Goal: Task Accomplishment & Management: Complete application form

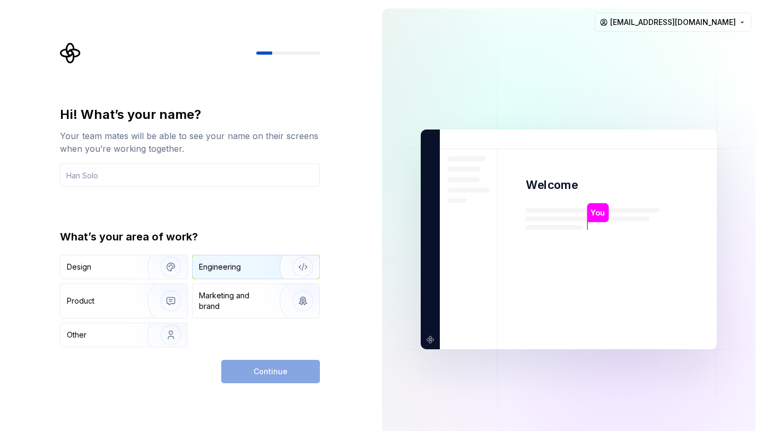
click at [255, 268] on div "Engineering" at bounding box center [241, 267] width 84 height 11
click at [287, 372] on div "Continue" at bounding box center [270, 371] width 99 height 23
click at [138, 180] on input "text" at bounding box center [190, 174] width 260 height 23
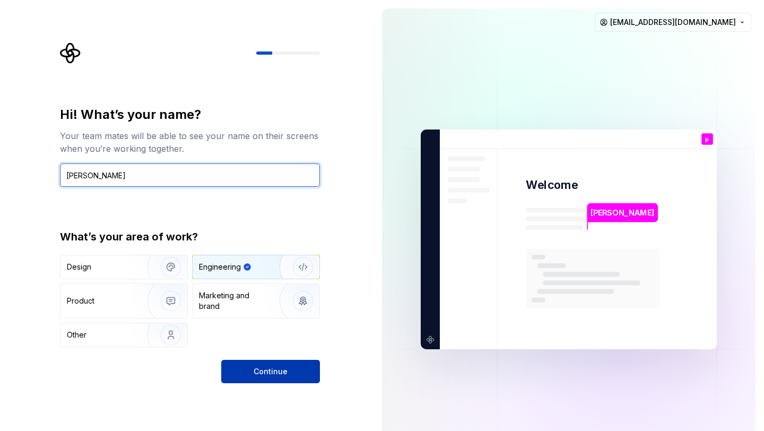
type input "[PERSON_NAME]"
click at [275, 379] on button "Continue" at bounding box center [270, 371] width 99 height 23
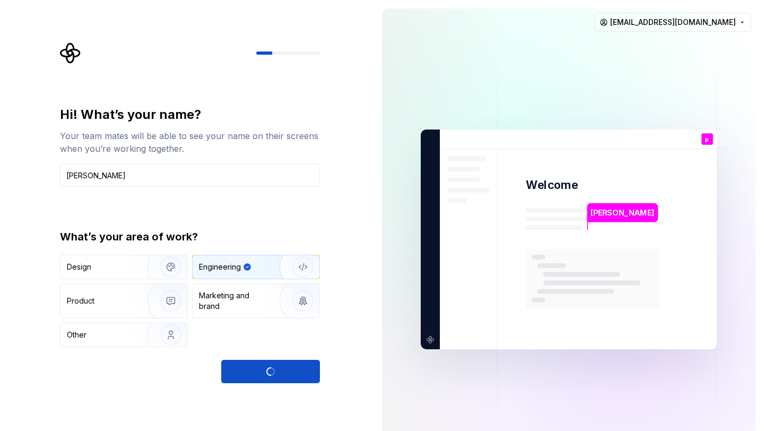
click at [275, 371] on div "Continue" at bounding box center [270, 371] width 99 height 23
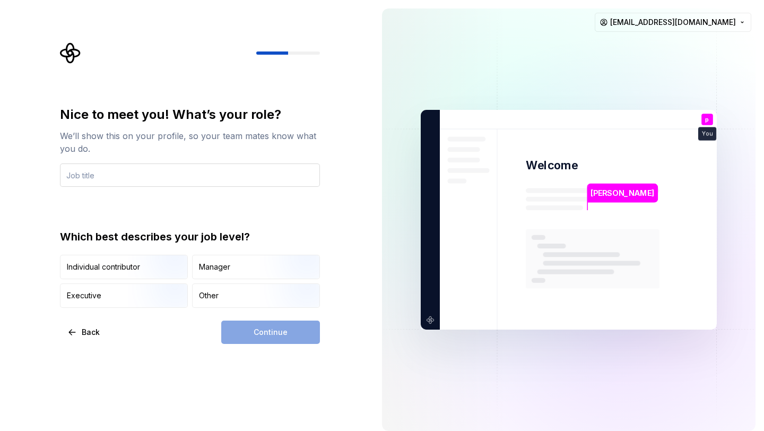
click at [189, 177] on input "text" at bounding box center [190, 174] width 260 height 23
click at [178, 155] on div "Nice to meet you! What’s your role? We’ll show this on your profile, so your te…" at bounding box center [190, 146] width 260 height 81
click at [161, 183] on input "text" at bounding box center [190, 174] width 260 height 23
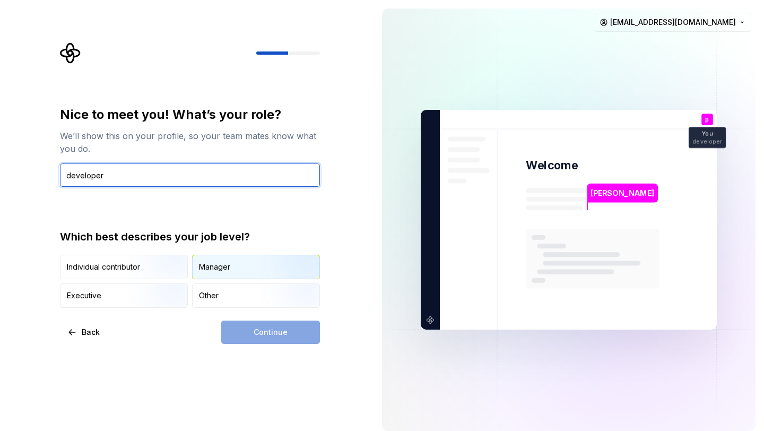
type input "developer"
click at [213, 273] on div "Manager" at bounding box center [256, 266] width 127 height 23
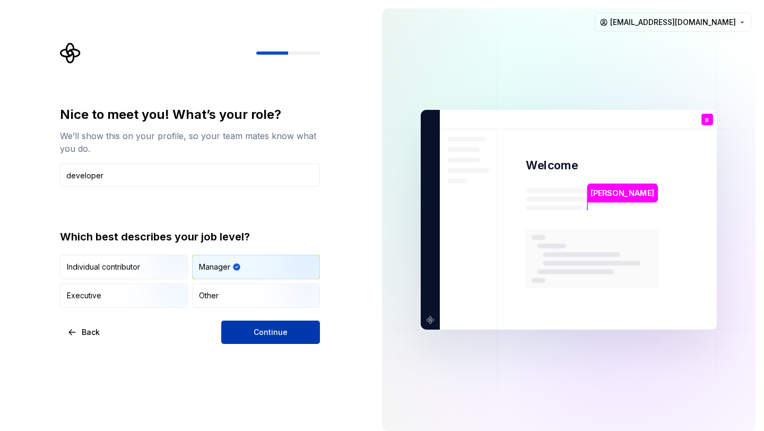
click at [241, 324] on button "Continue" at bounding box center [270, 331] width 99 height 23
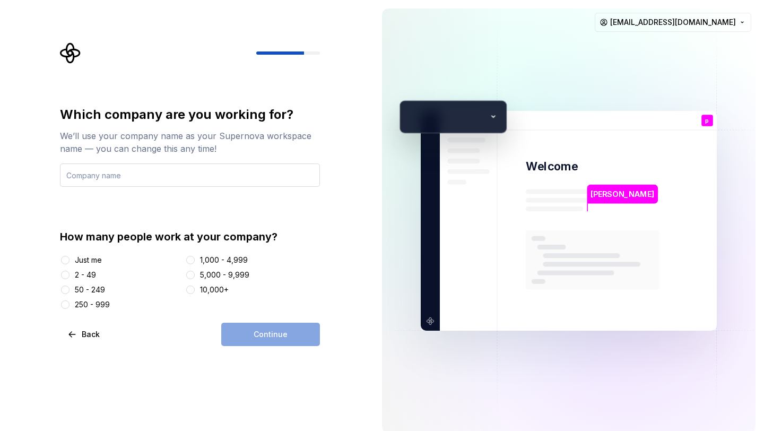
click at [129, 173] on input "text" at bounding box center [190, 174] width 260 height 23
click at [129, 173] on input "glaubete" at bounding box center [190, 174] width 260 height 23
type input "glaubetech"
click at [64, 275] on button "2 - 49" at bounding box center [65, 275] width 8 height 8
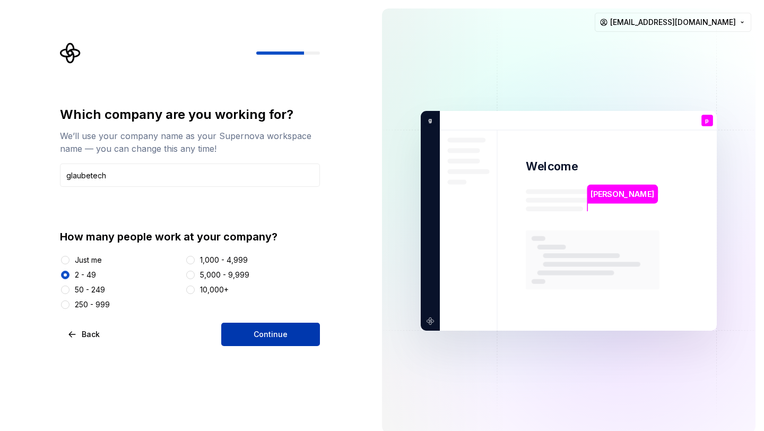
click at [258, 333] on span "Continue" at bounding box center [271, 334] width 34 height 11
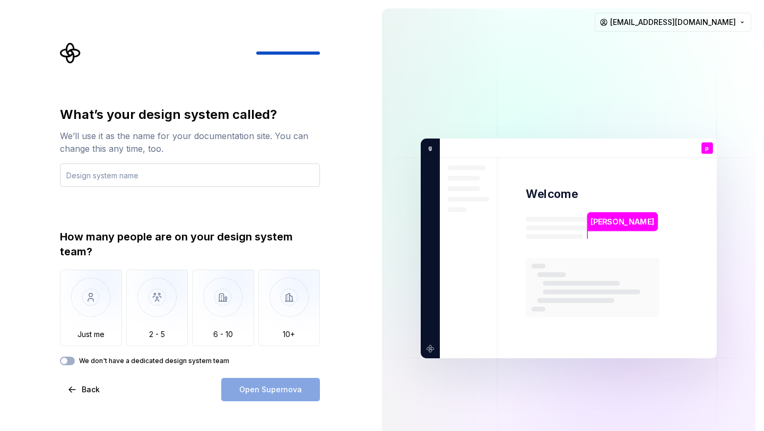
click at [186, 179] on input "text" at bounding box center [190, 174] width 260 height 23
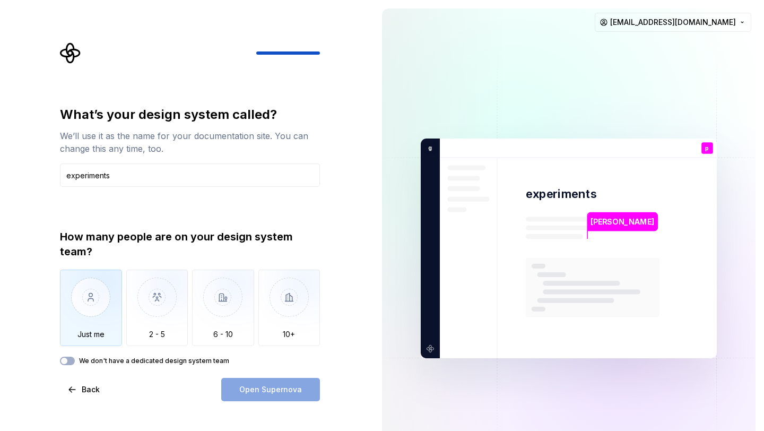
type input "experiments"
click at [105, 322] on img "button" at bounding box center [91, 304] width 62 height 71
click at [254, 395] on button "Open Supernova" at bounding box center [270, 389] width 99 height 23
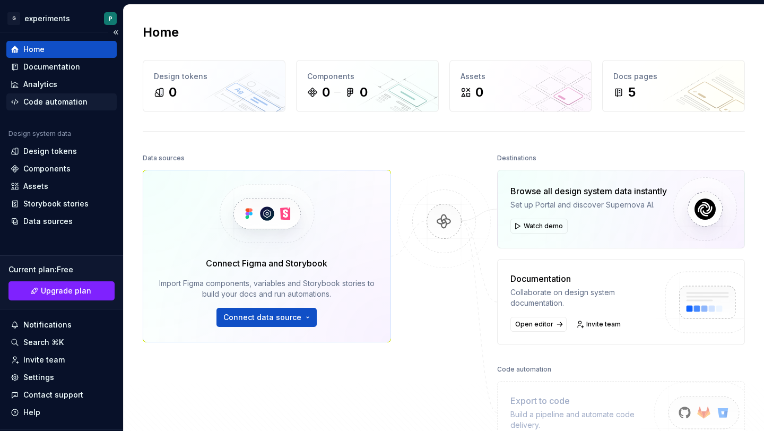
click at [59, 102] on div "Code automation" at bounding box center [55, 102] width 64 height 11
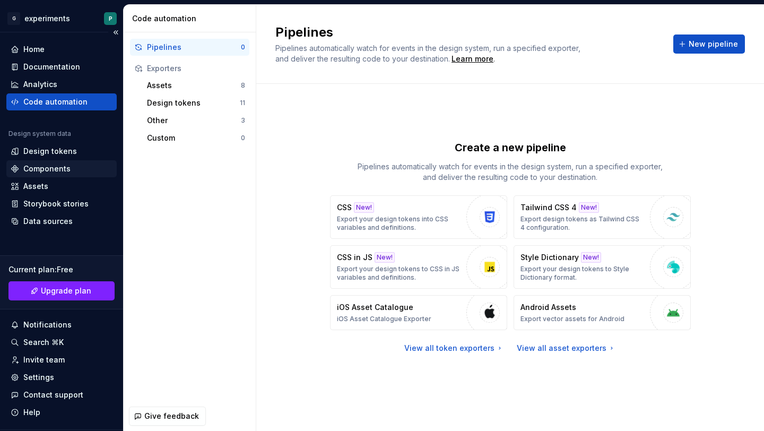
click at [68, 165] on div "Components" at bounding box center [46, 168] width 47 height 11
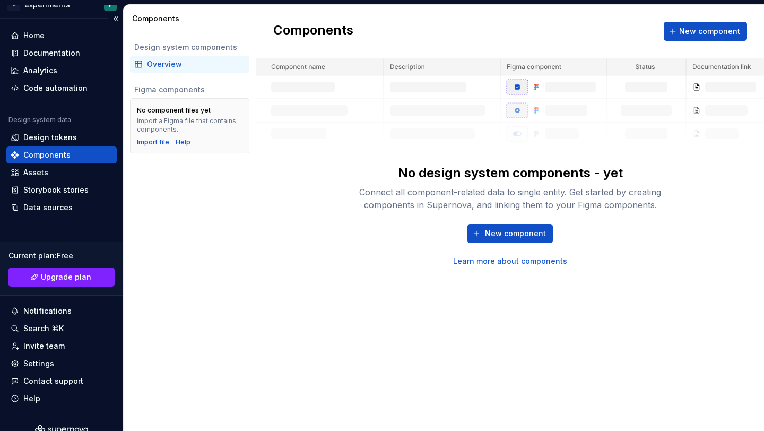
scroll to position [18, 0]
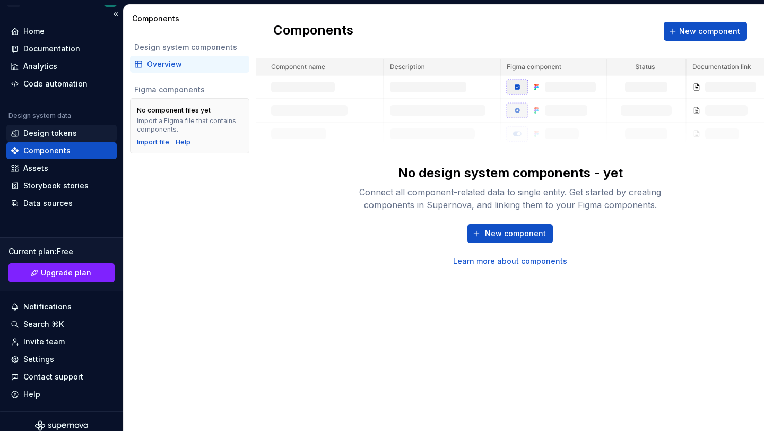
click at [71, 138] on div "Design tokens" at bounding box center [50, 133] width 54 height 11
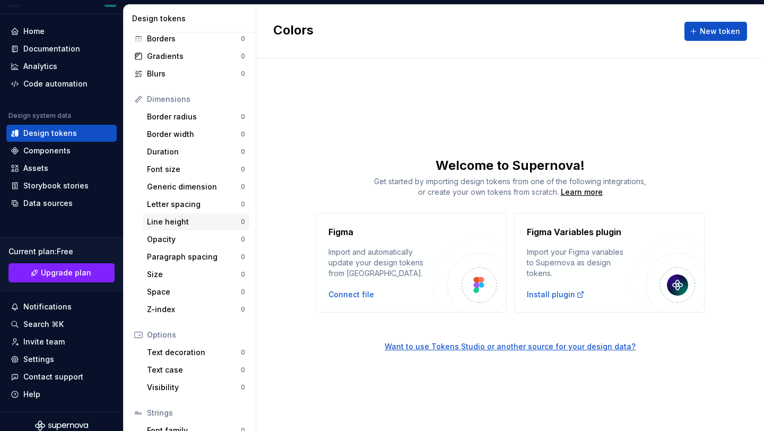
scroll to position [97, 0]
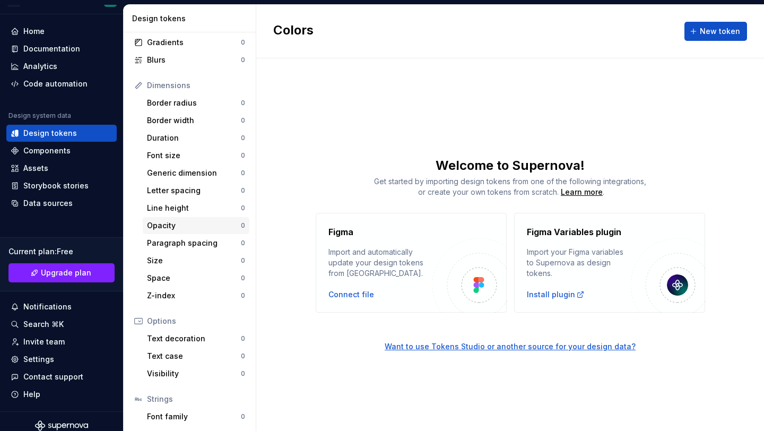
click at [196, 225] on div "Opacity" at bounding box center [194, 225] width 94 height 11
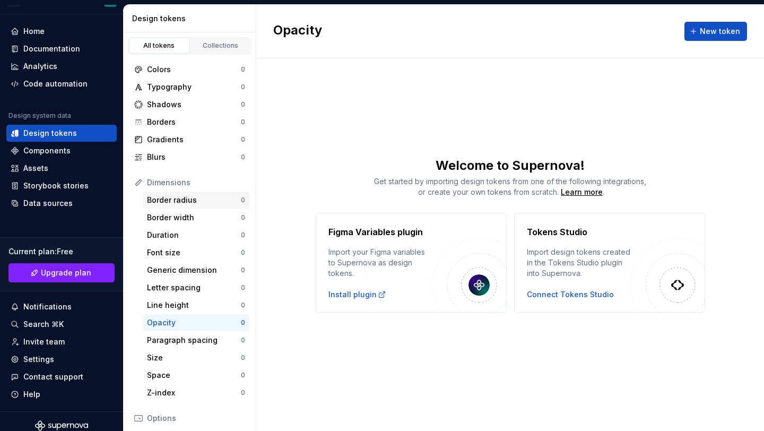
click at [174, 198] on div "Border radius" at bounding box center [194, 200] width 94 height 11
click at [177, 217] on div "Border width" at bounding box center [194, 217] width 94 height 11
click at [172, 204] on div "Border radius" at bounding box center [194, 200] width 94 height 11
click at [217, 59] on div "Colors 0 Typography 0 Shadows 0 Borders 0 Gradients 0 Blurs 0 Dimensions Border…" at bounding box center [190, 318] width 132 height 526
click at [224, 51] on link "Collections" at bounding box center [220, 46] width 60 height 16
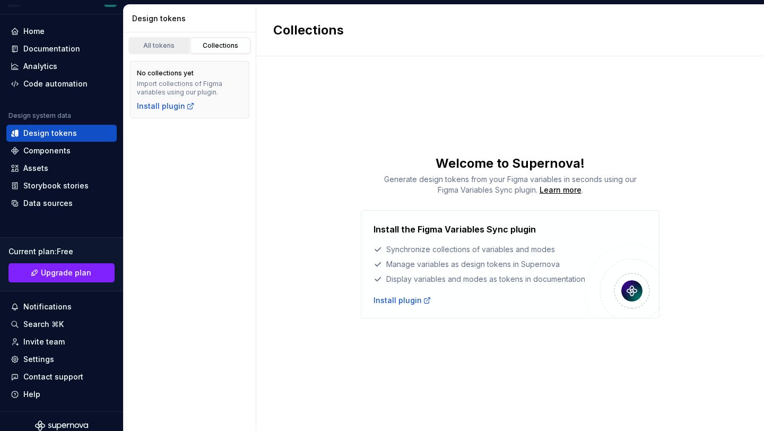
click at [164, 47] on div "All tokens" at bounding box center [159, 45] width 53 height 8
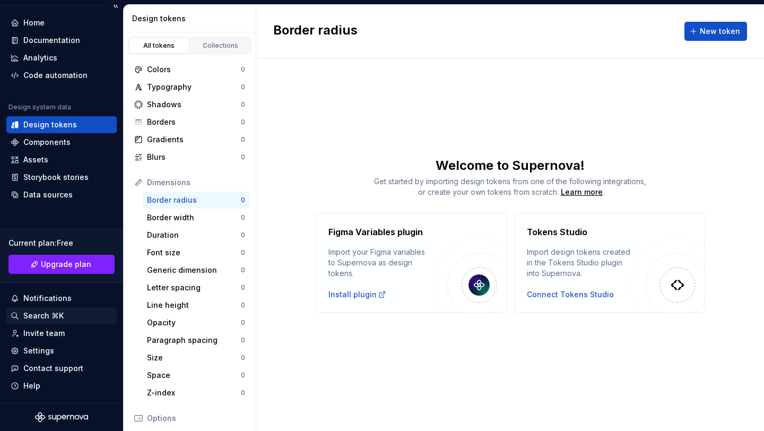
scroll to position [24, 0]
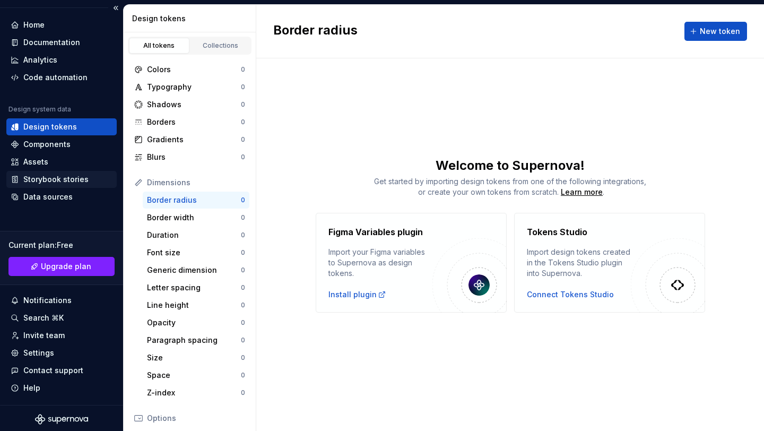
click at [64, 173] on div "Storybook stories" at bounding box center [61, 179] width 110 height 17
